Goal: Transaction & Acquisition: Purchase product/service

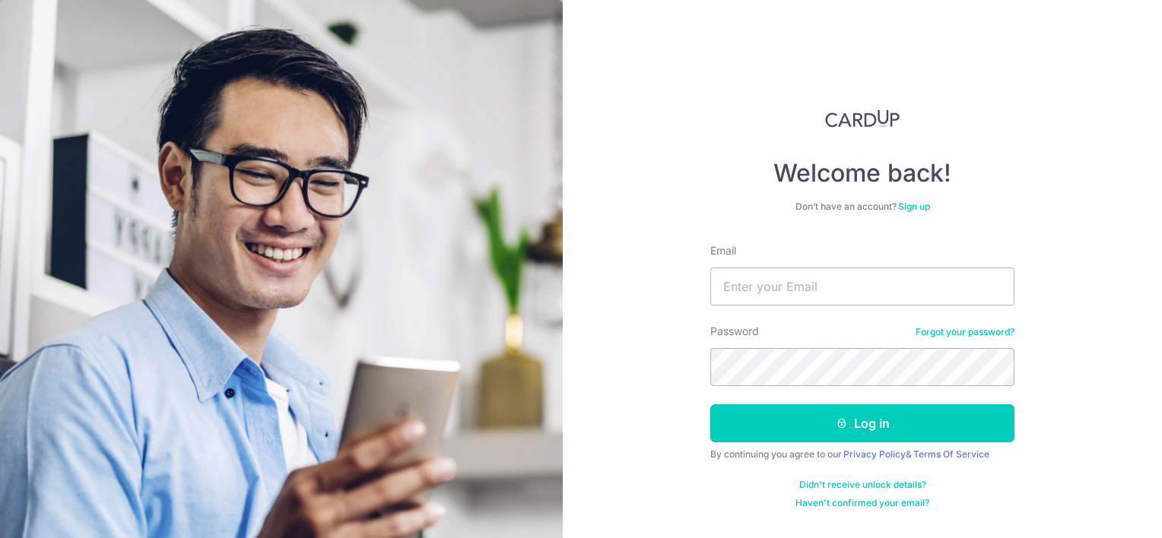
type input "[PERSON_NAME][EMAIL_ADDRESS][DOMAIN_NAME]"
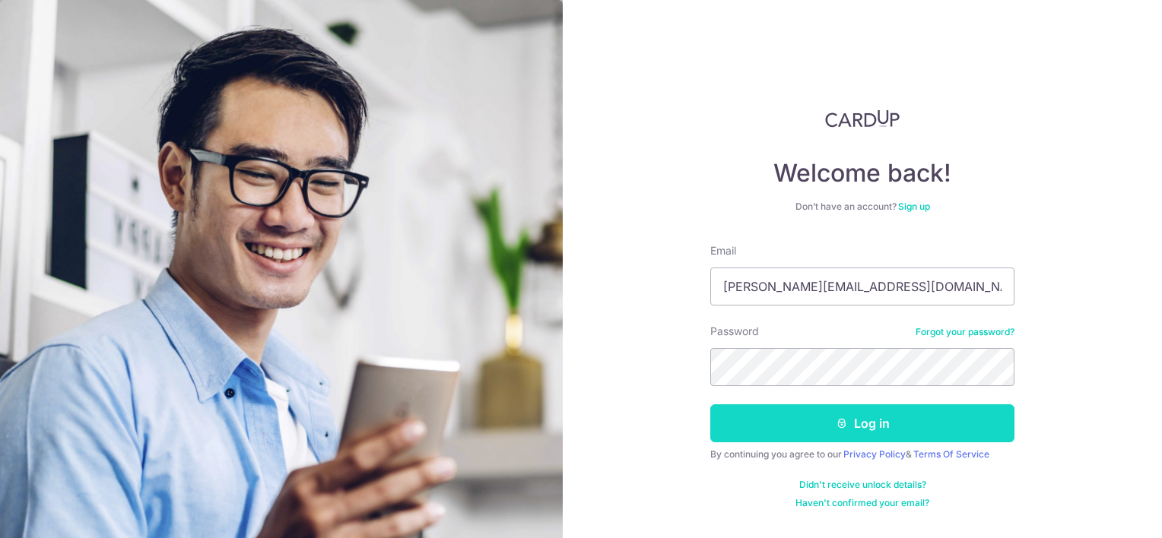
click at [888, 428] on button "Log in" at bounding box center [862, 424] width 304 height 38
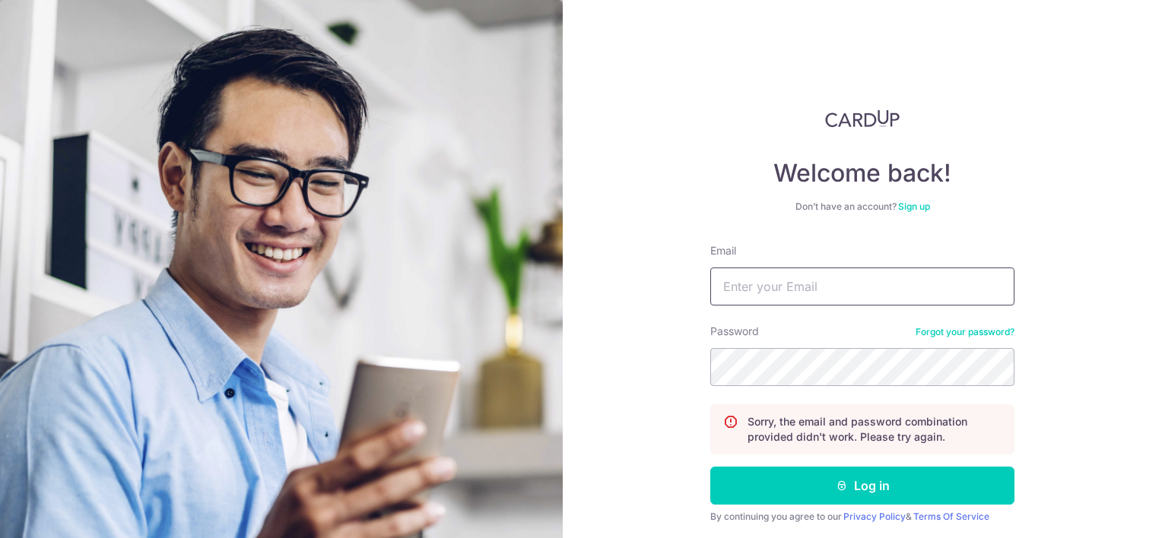
click at [760, 291] on input "Email" at bounding box center [862, 287] width 304 height 38
type input "[PERSON_NAME][EMAIL_ADDRESS][DOMAIN_NAME]"
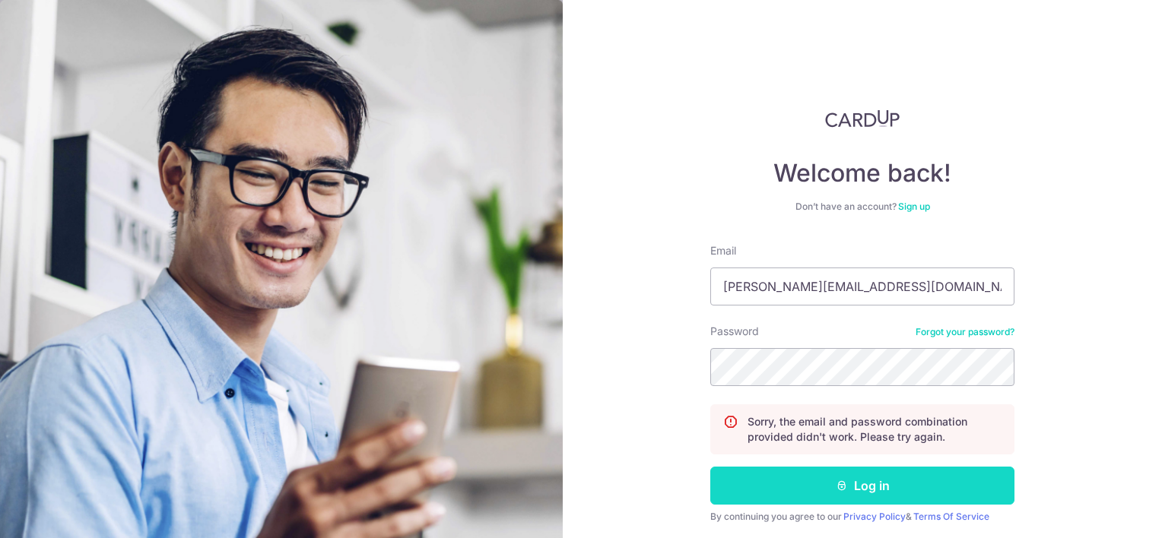
click at [830, 489] on button "Log in" at bounding box center [862, 486] width 304 height 38
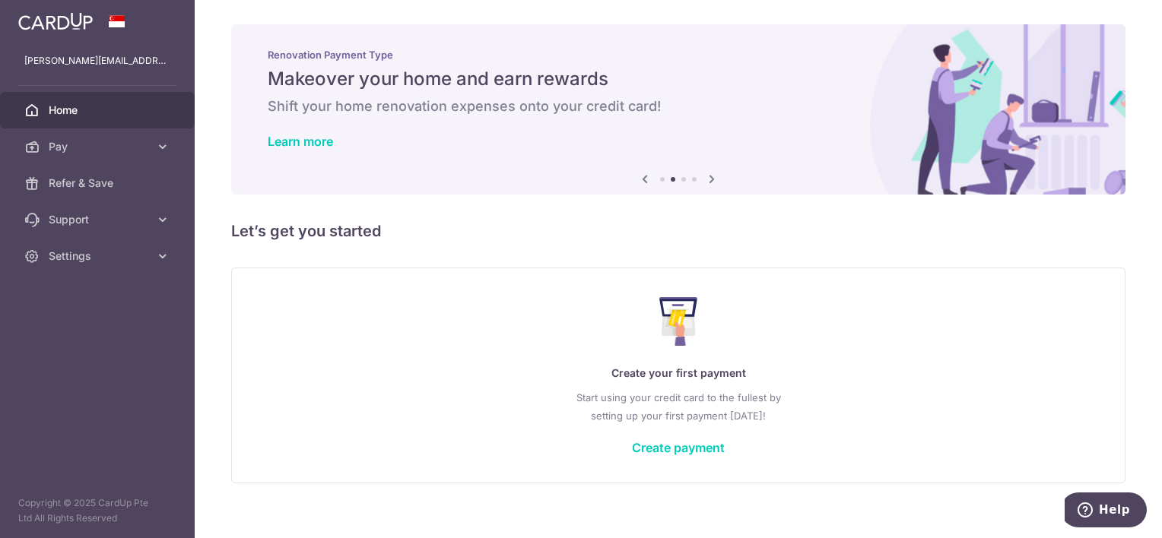
click at [638, 176] on icon at bounding box center [645, 179] width 18 height 19
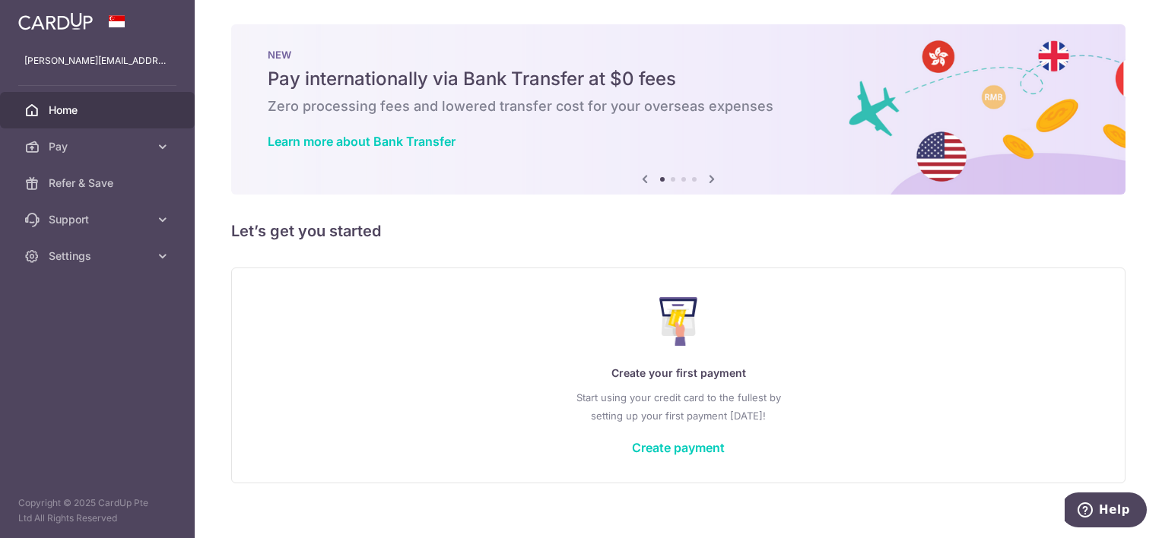
click at [638, 176] on icon at bounding box center [645, 179] width 18 height 19
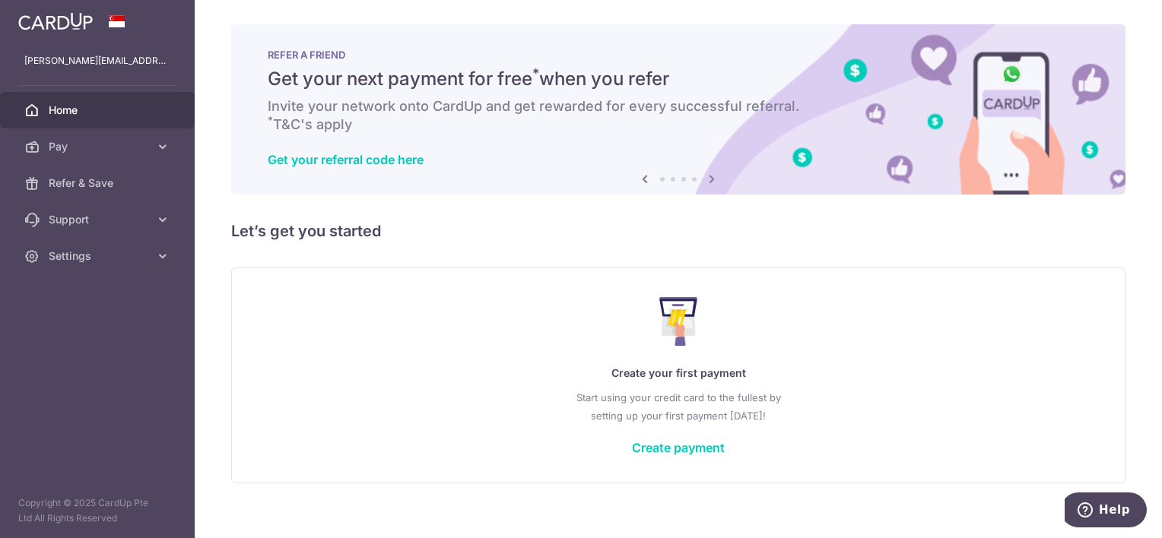
click at [640, 181] on icon at bounding box center [645, 179] width 18 height 19
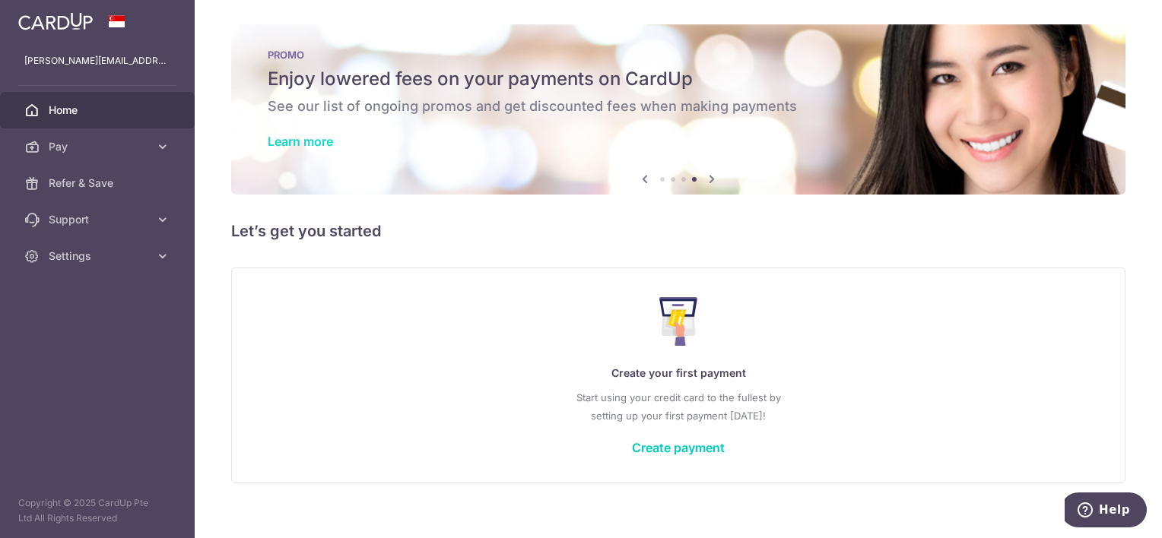
click at [317, 140] on link "Learn more" at bounding box center [300, 141] width 65 height 15
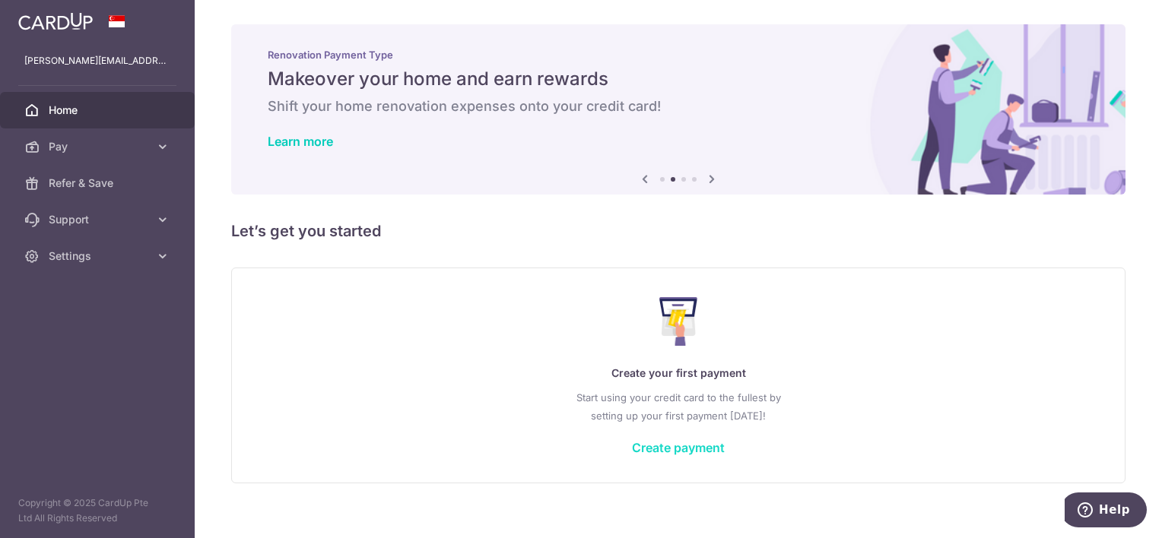
click at [681, 447] on link "Create payment" at bounding box center [678, 447] width 93 height 15
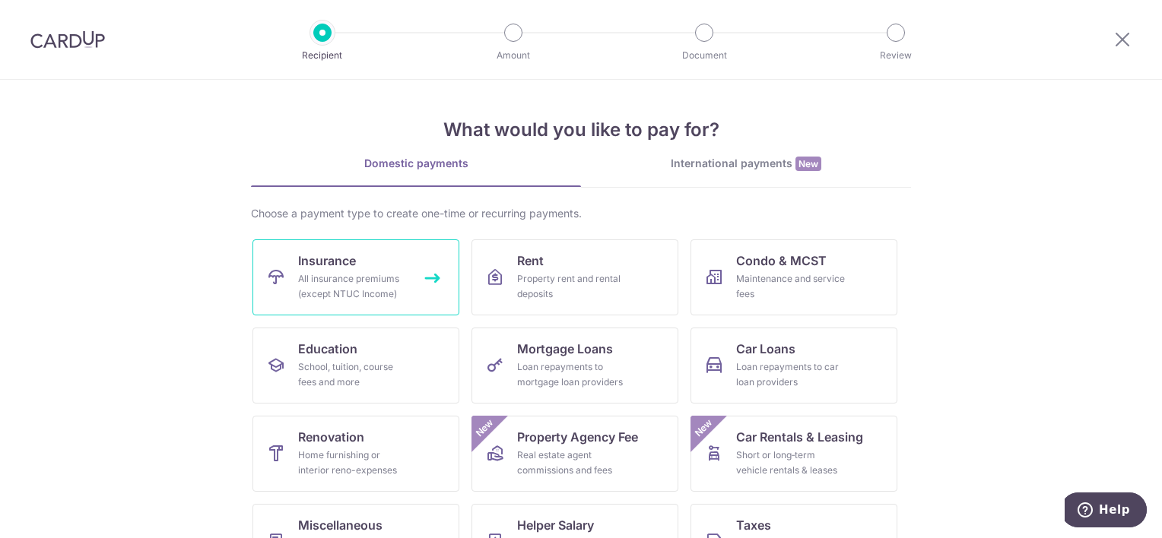
click at [366, 277] on div "All insurance premiums (except NTUC Income)" at bounding box center [353, 286] width 110 height 30
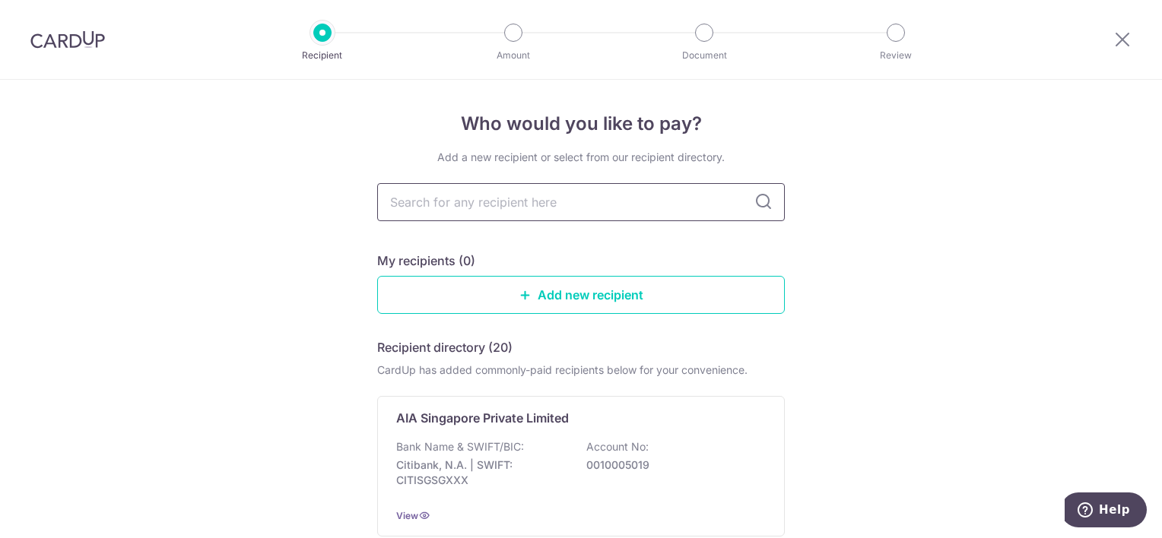
click at [617, 211] on input "text" at bounding box center [581, 202] width 408 height 38
click at [613, 201] on input "text" at bounding box center [581, 202] width 408 height 38
click at [575, 294] on link "Add new recipient" at bounding box center [581, 295] width 408 height 38
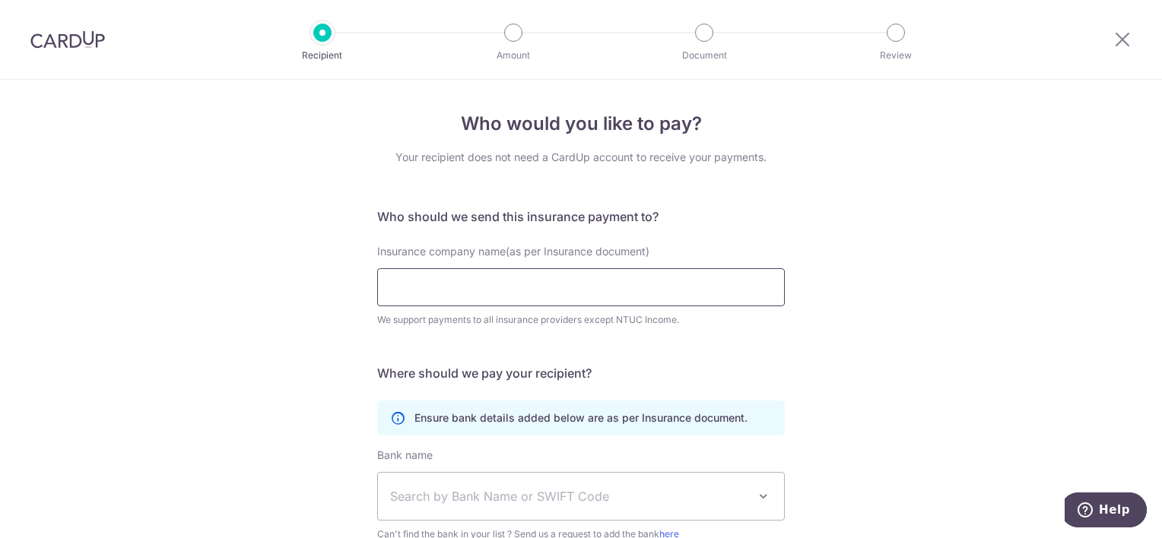
click at [573, 287] on input "Insurance company name(as per Insurance document)" at bounding box center [581, 287] width 408 height 38
type input "aig asia pacific"
click at [675, 350] on form "Who should we send this insurance payment to? Insurance company name(as per Ins…" at bounding box center [581, 440] width 408 height 465
click at [639, 359] on form "Who should we send this insurance payment to? Insurance company name(as per Ins…" at bounding box center [581, 440] width 408 height 465
click at [1122, 39] on icon at bounding box center [1122, 39] width 18 height 19
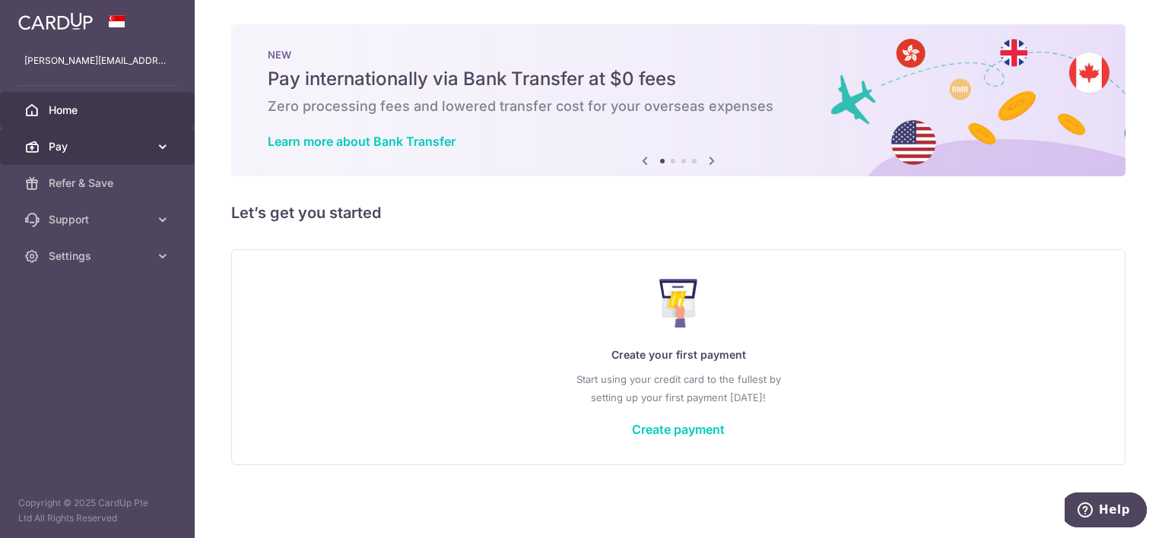
click at [155, 146] on icon at bounding box center [162, 146] width 15 height 15
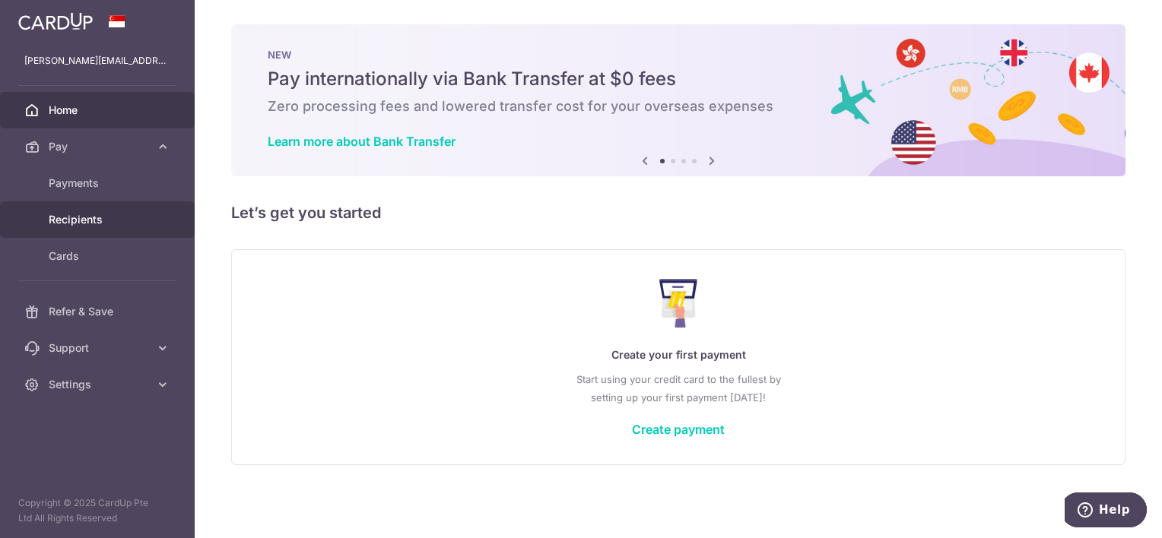
click at [106, 219] on span "Recipients" at bounding box center [99, 219] width 100 height 15
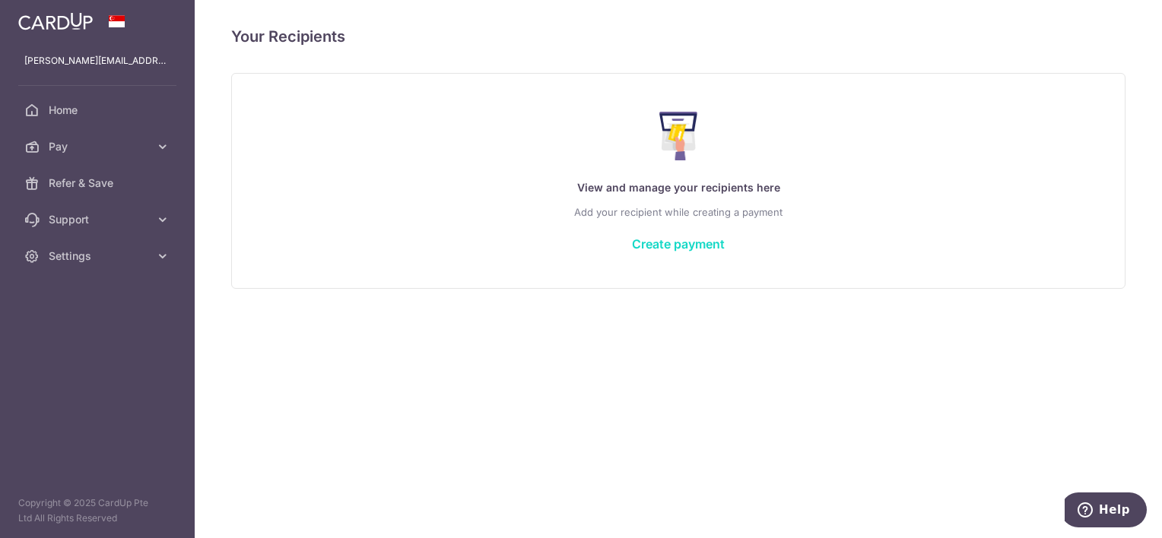
click at [664, 243] on link "Create payment" at bounding box center [678, 243] width 93 height 15
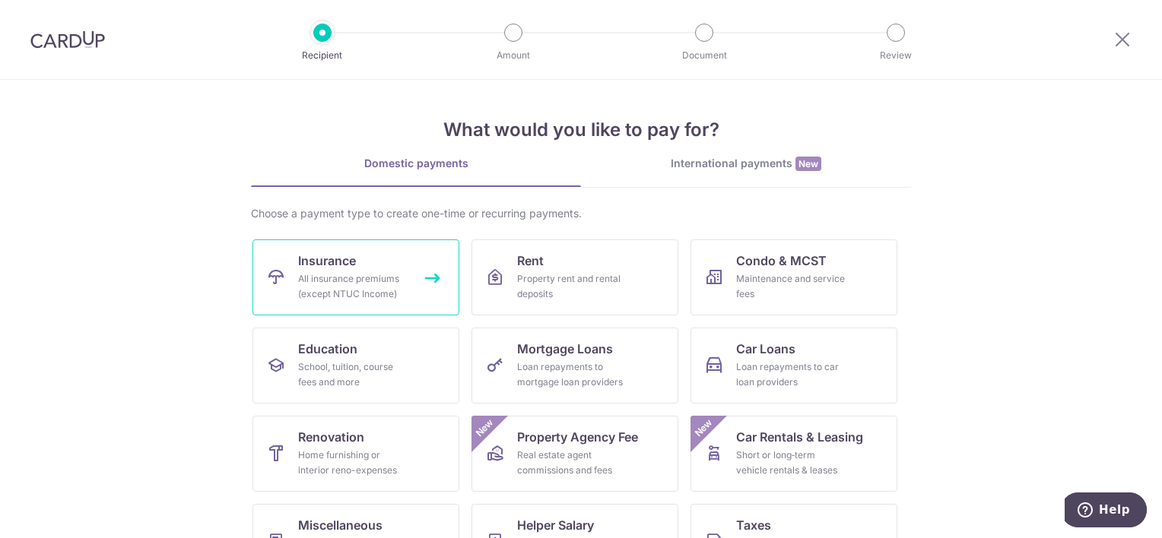
click at [344, 284] on div "All insurance premiums (except NTUC Income)" at bounding box center [353, 286] width 110 height 30
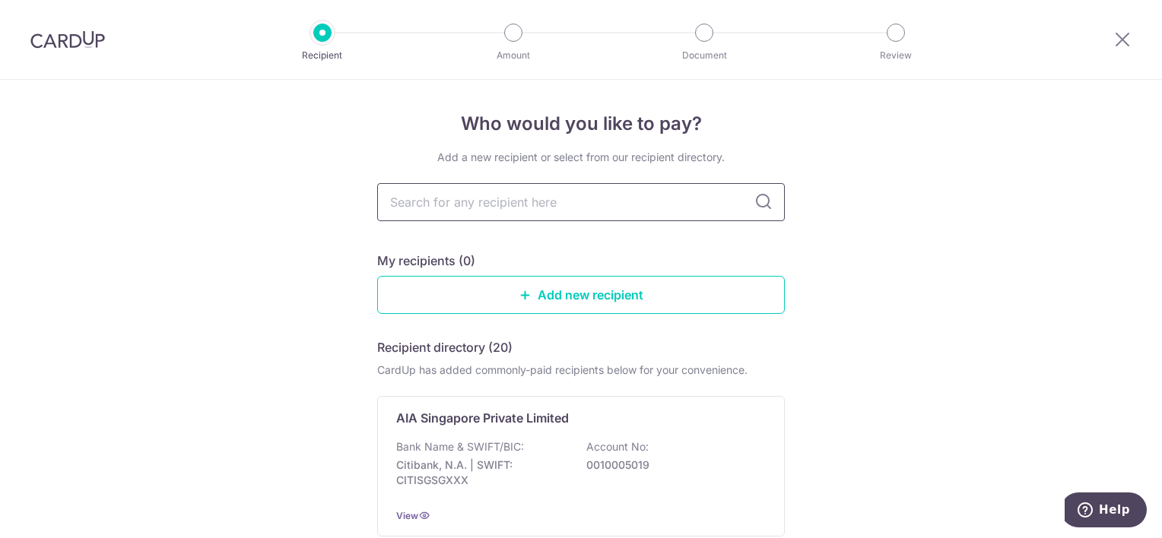
type input "a"
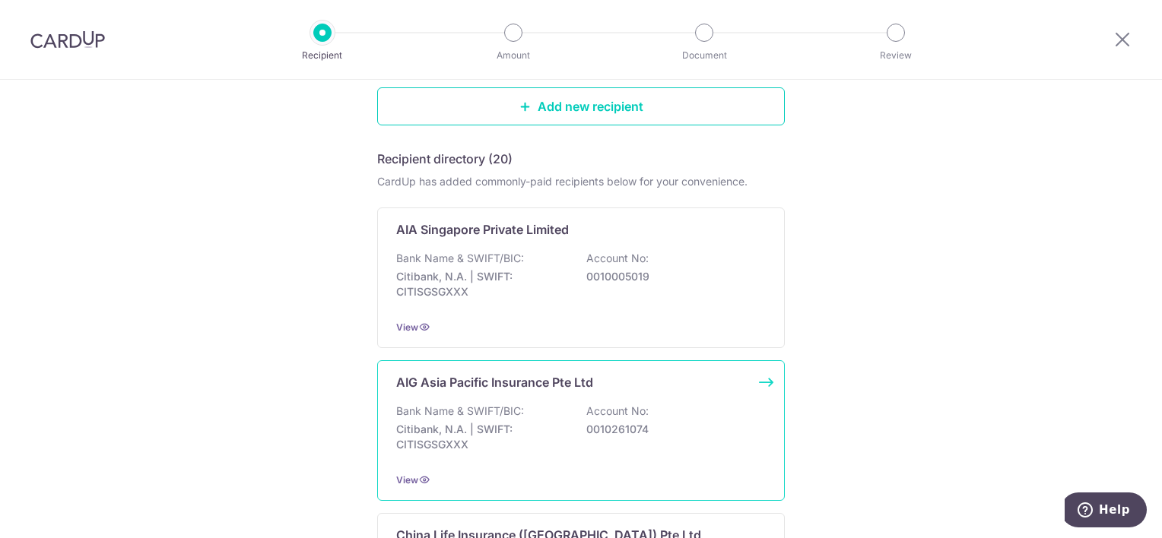
scroll to position [253, 0]
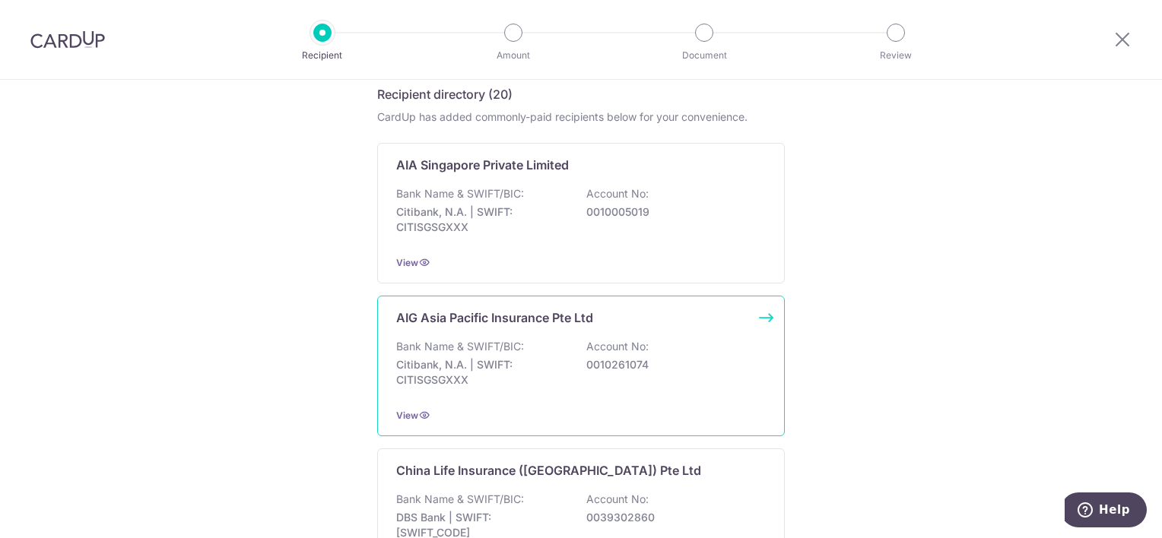
click at [462, 329] on div "AIG Asia Pacific Insurance Pte Ltd Bank Name & SWIFT/BIC: Citibank, N.A. | SWIF…" at bounding box center [581, 366] width 408 height 141
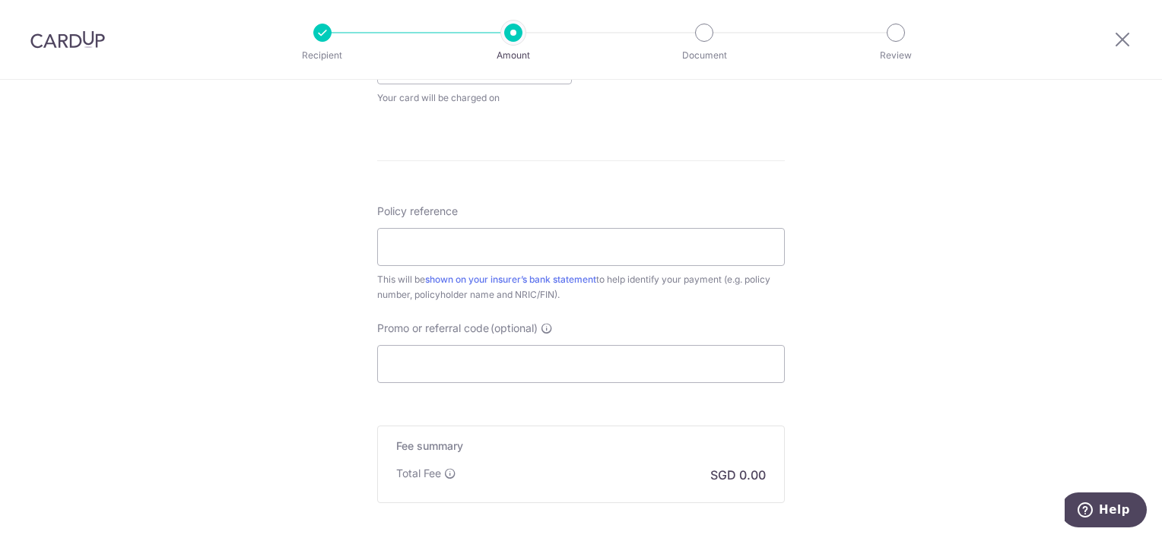
scroll to position [760, 0]
click at [406, 358] on input "Promo or referral code (optional)" at bounding box center [581, 361] width 408 height 38
paste input "OCBC155"
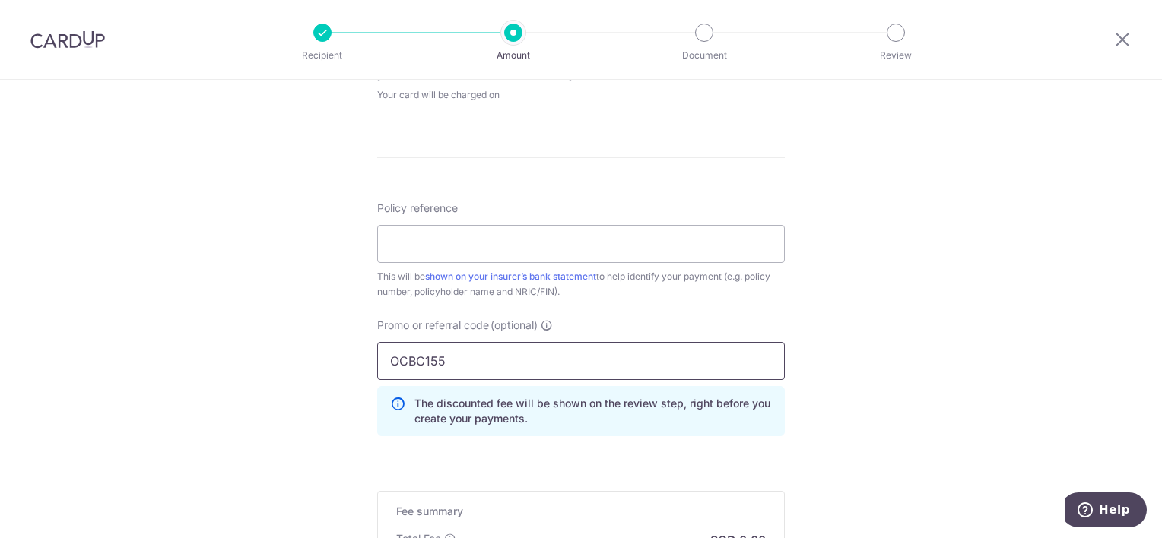
type input "OCBC155"
click at [849, 392] on div "Tell us more about your payment Enter payment amount SGD Select Card Select opt…" at bounding box center [581, 41] width 1162 height 1444
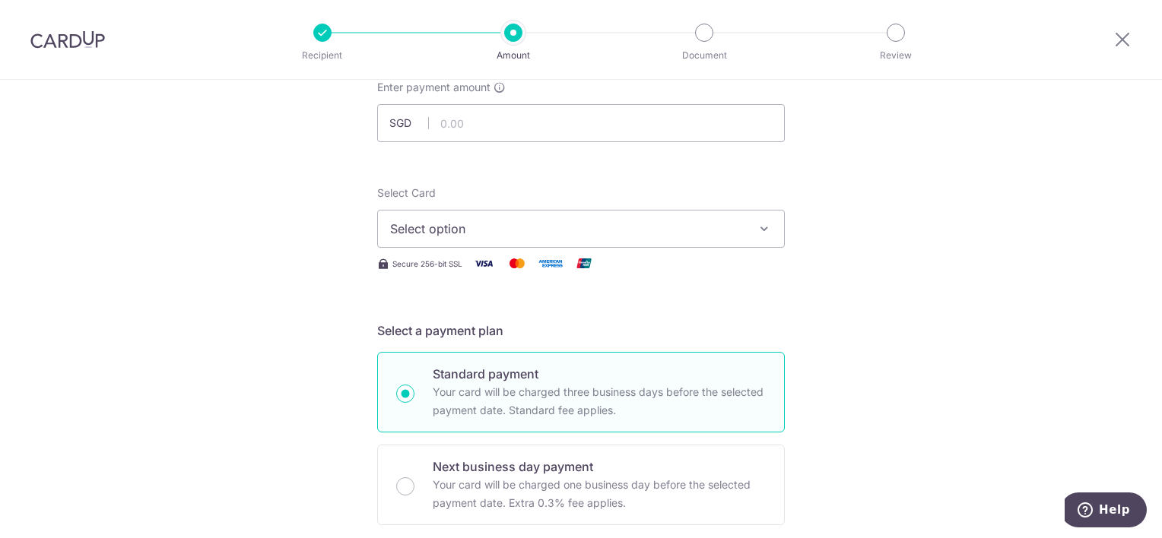
scroll to position [97, 0]
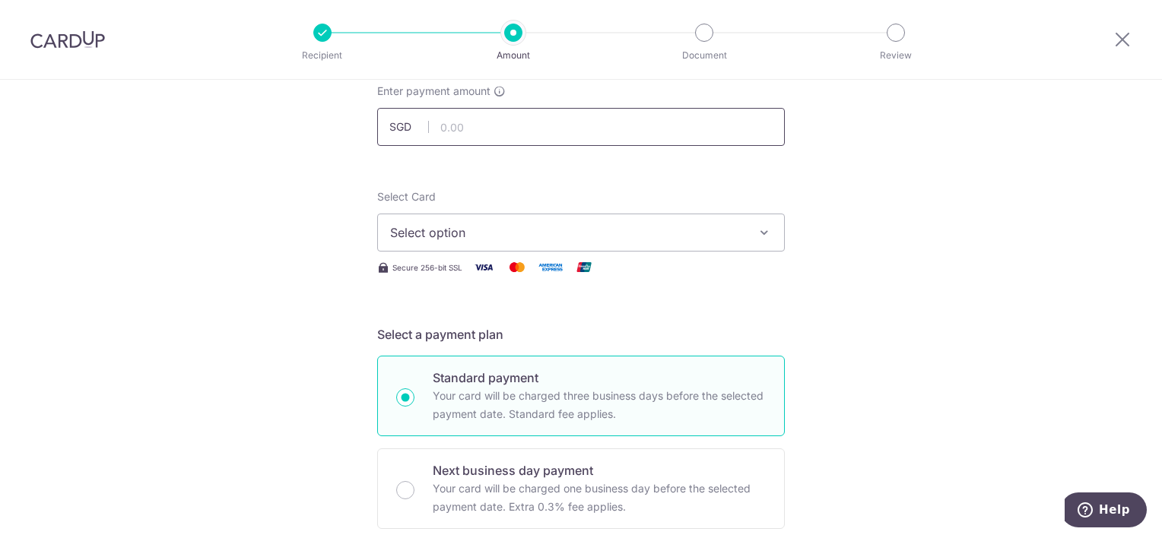
click at [544, 125] on input "text" at bounding box center [581, 127] width 408 height 38
type input "1,948.94"
click at [751, 225] on button "Select option" at bounding box center [581, 233] width 408 height 38
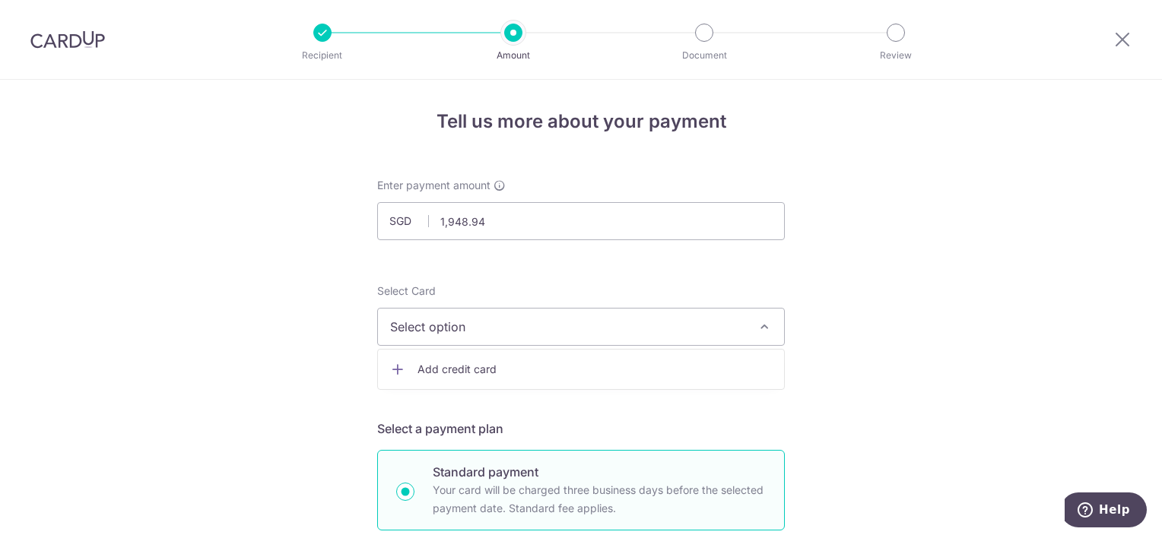
scroll to position [0, 0]
drag, startPoint x: 1119, startPoint y: 40, endPoint x: 661, endPoint y: 60, distance: 458.2
click at [1119, 40] on icon at bounding box center [1122, 39] width 18 height 19
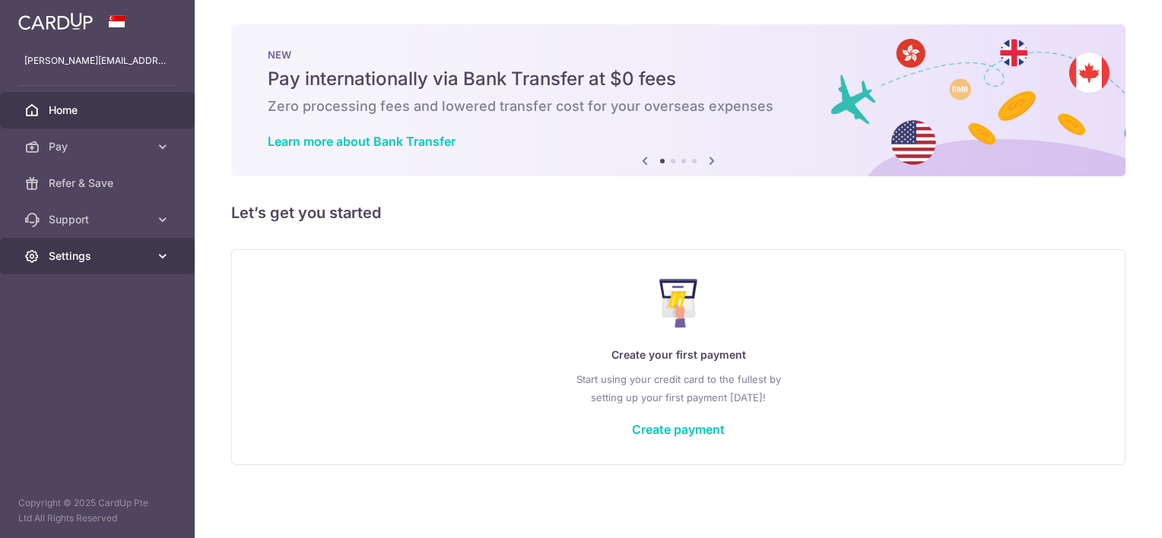
click at [148, 256] on span "Settings" at bounding box center [99, 256] width 100 height 15
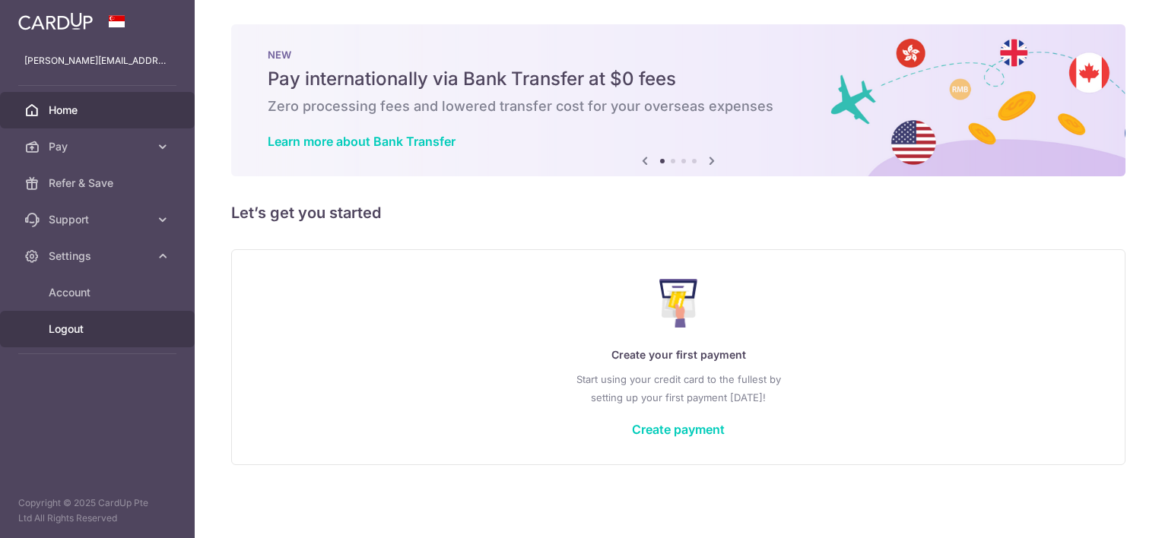
click at [72, 326] on span "Logout" at bounding box center [99, 329] width 100 height 15
